Goal: Information Seeking & Learning: Understand process/instructions

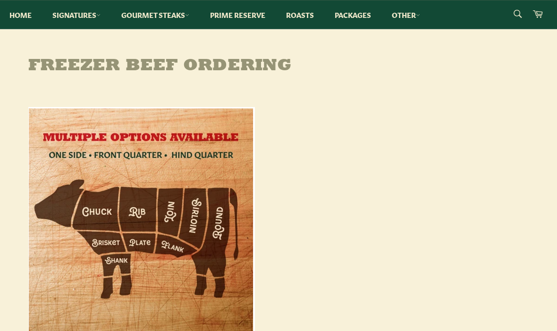
scroll to position [96, 0]
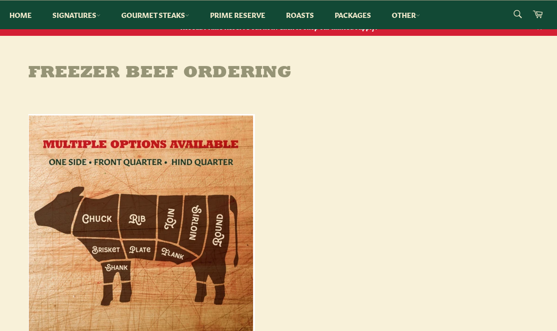
click at [359, 18] on link "Packages" at bounding box center [352, 14] width 55 height 29
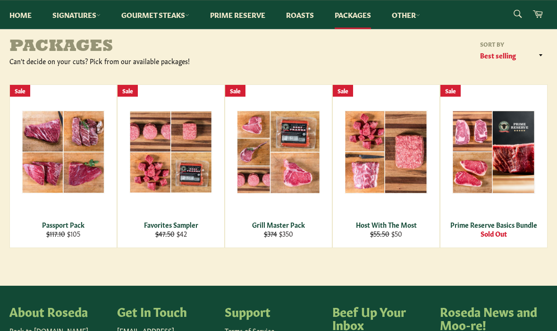
scroll to position [122, 0]
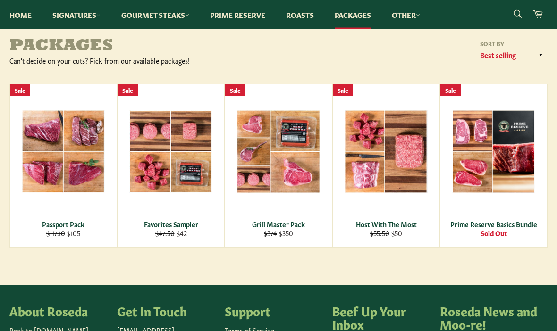
click at [26, 8] on link "Home" at bounding box center [20, 14] width 41 height 29
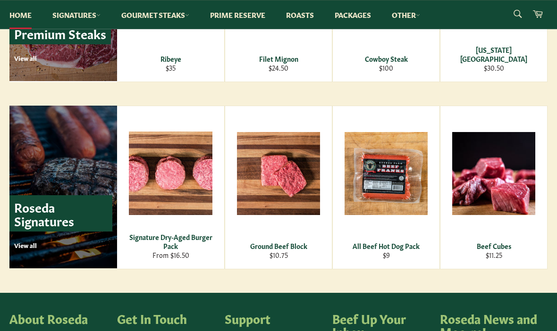
scroll to position [1379, 0]
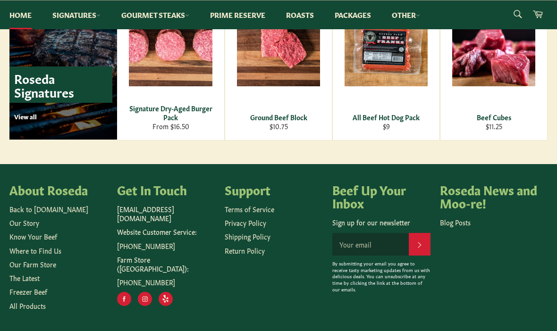
click at [46, 294] on link "Freezer Beef" at bounding box center [28, 291] width 38 height 9
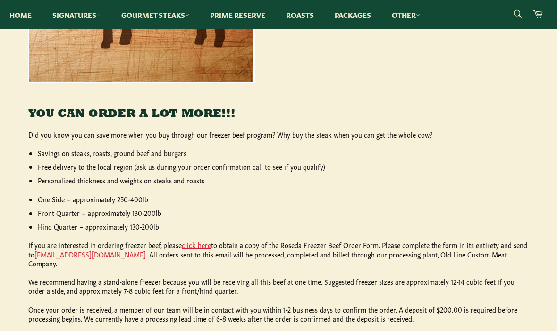
scroll to position [353, 0]
click at [196, 242] on link "click here" at bounding box center [196, 244] width 29 height 9
